Goal: Task Accomplishment & Management: Complete application form

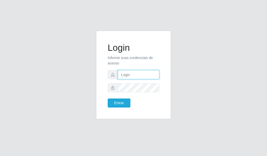
click at [127, 74] on input "text" at bounding box center [139, 74] width 42 height 9
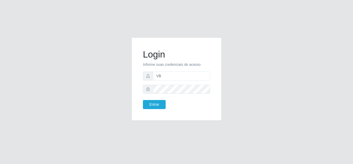
type input "V"
type input "A"
